Goal: Task Accomplishment & Management: Manage account settings

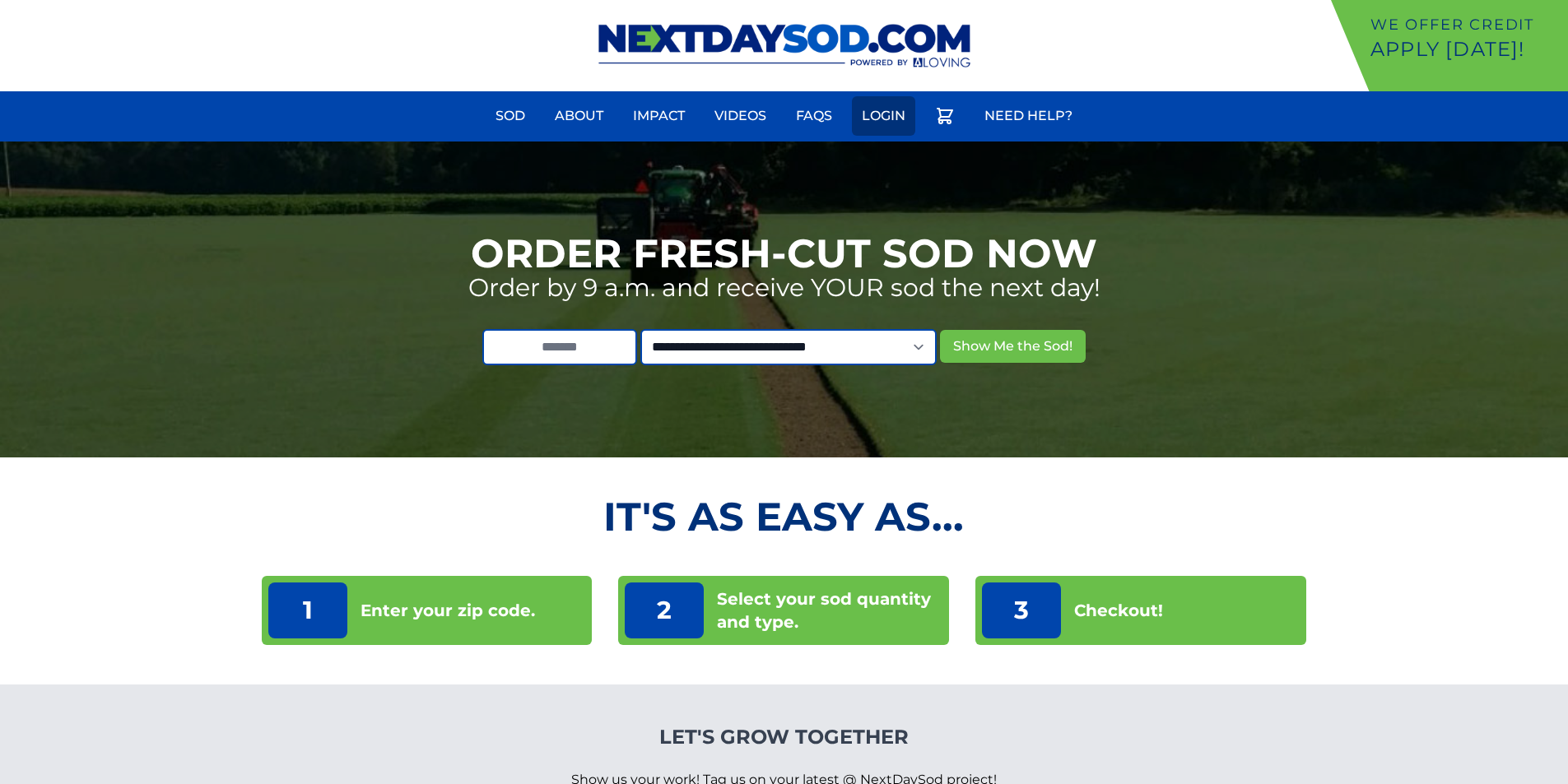
click at [911, 109] on link "Login" at bounding box center [884, 116] width 64 height 40
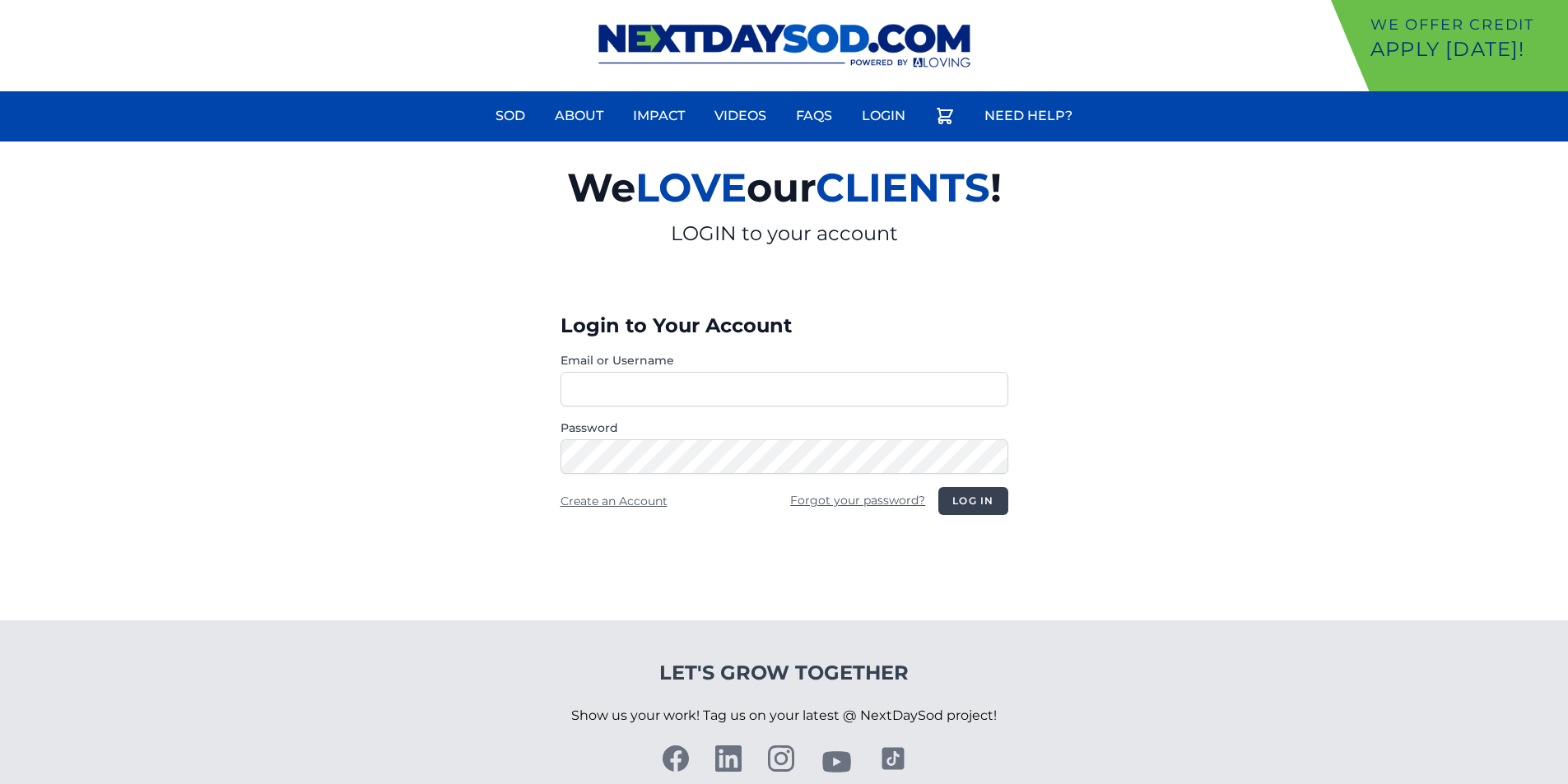
type input "**********"
click at [989, 508] on button "Log in" at bounding box center [973, 501] width 70 height 28
